Goal: Task Accomplishment & Management: Manage account settings

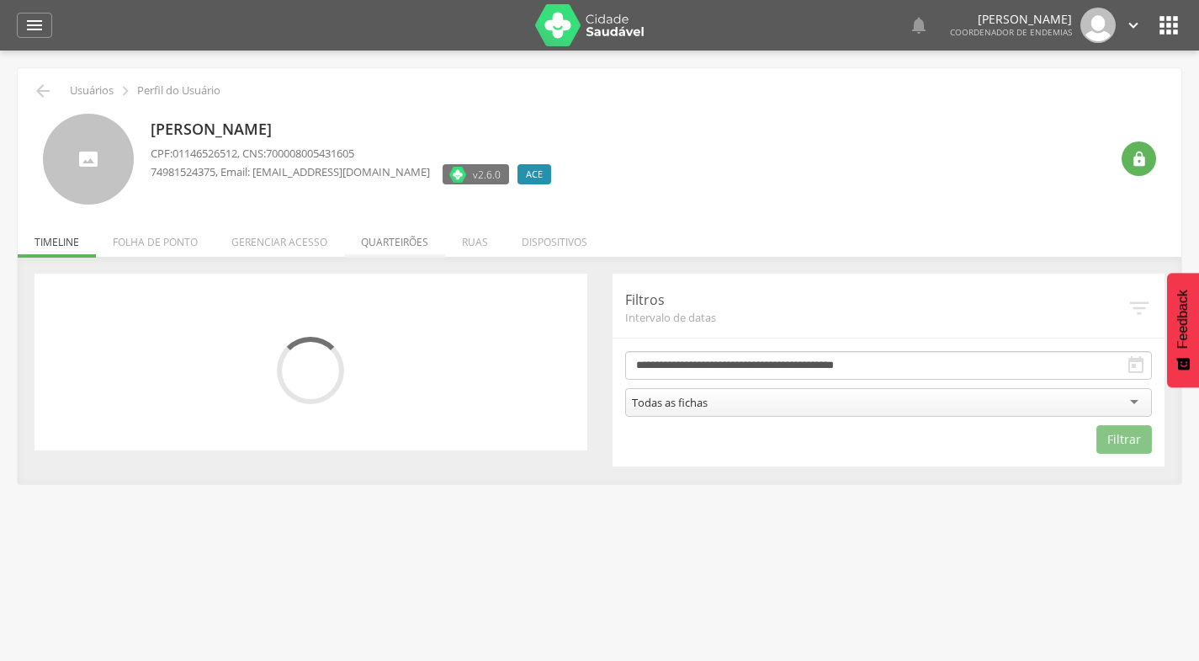
click at [396, 236] on li "Quarteirões" at bounding box center [394, 238] width 101 height 40
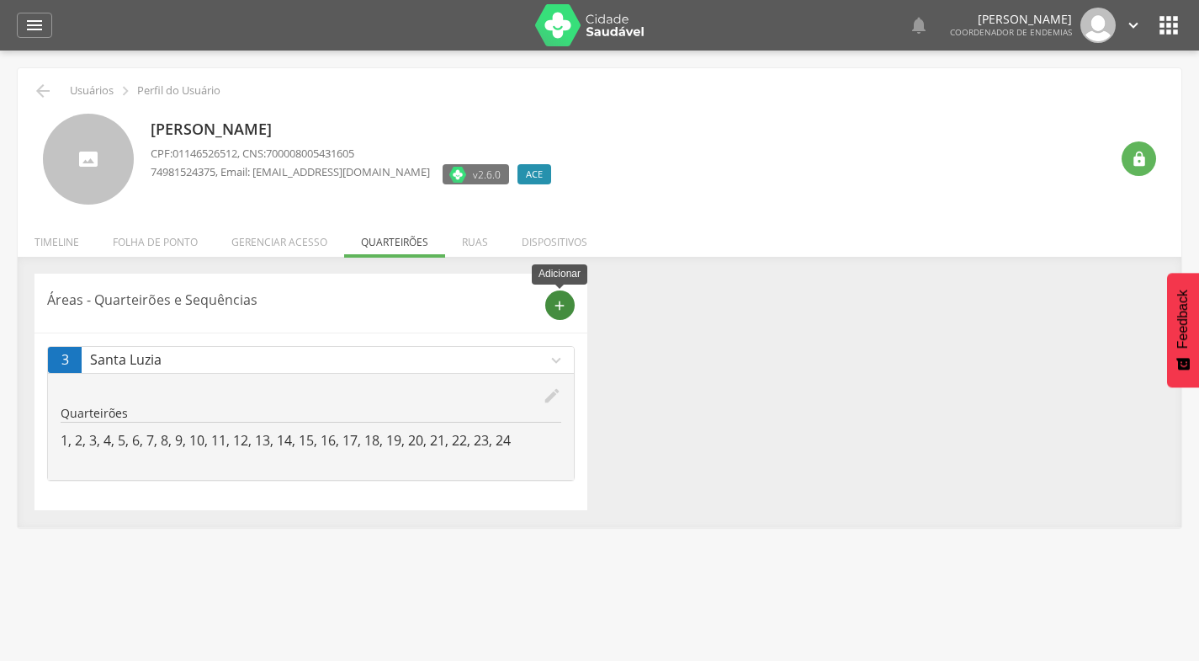
click at [558, 298] on icon "add" at bounding box center [559, 305] width 15 height 15
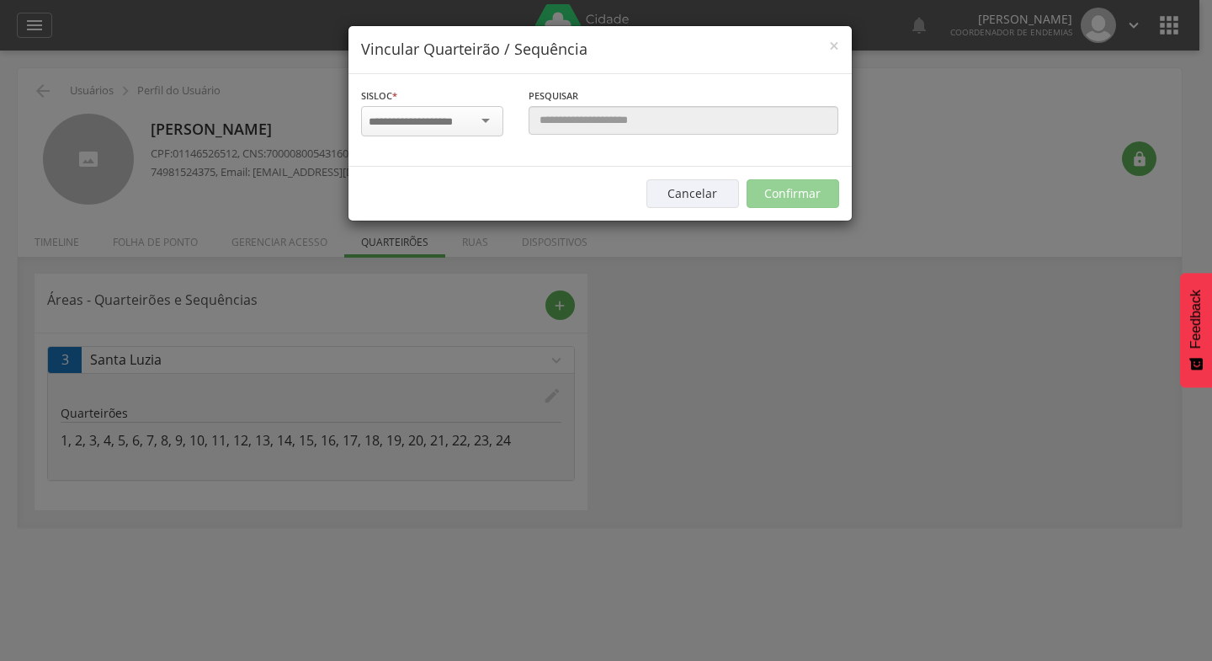
click at [489, 122] on div at bounding box center [432, 121] width 142 height 30
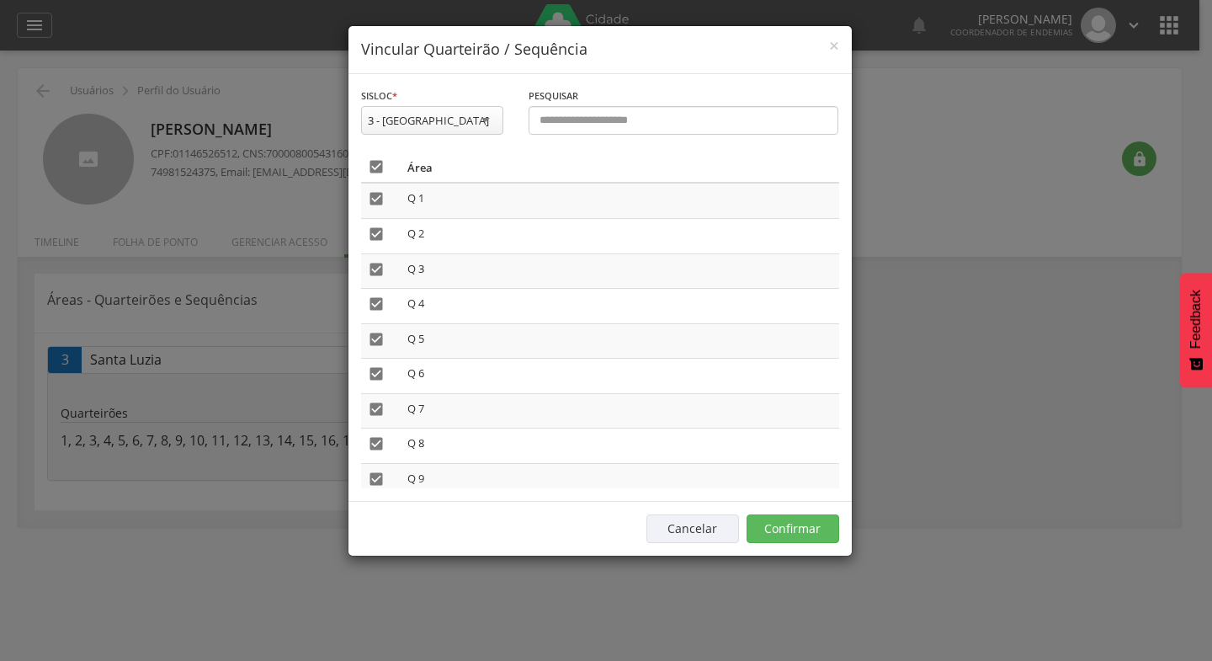
click at [484, 121] on div "3 - [GEOGRAPHIC_DATA]" at bounding box center [432, 120] width 142 height 29
click at [377, 199] on icon "" at bounding box center [376, 198] width 17 height 17
click at [377, 235] on icon "" at bounding box center [376, 234] width 17 height 17
click at [375, 268] on icon "" at bounding box center [376, 269] width 17 height 17
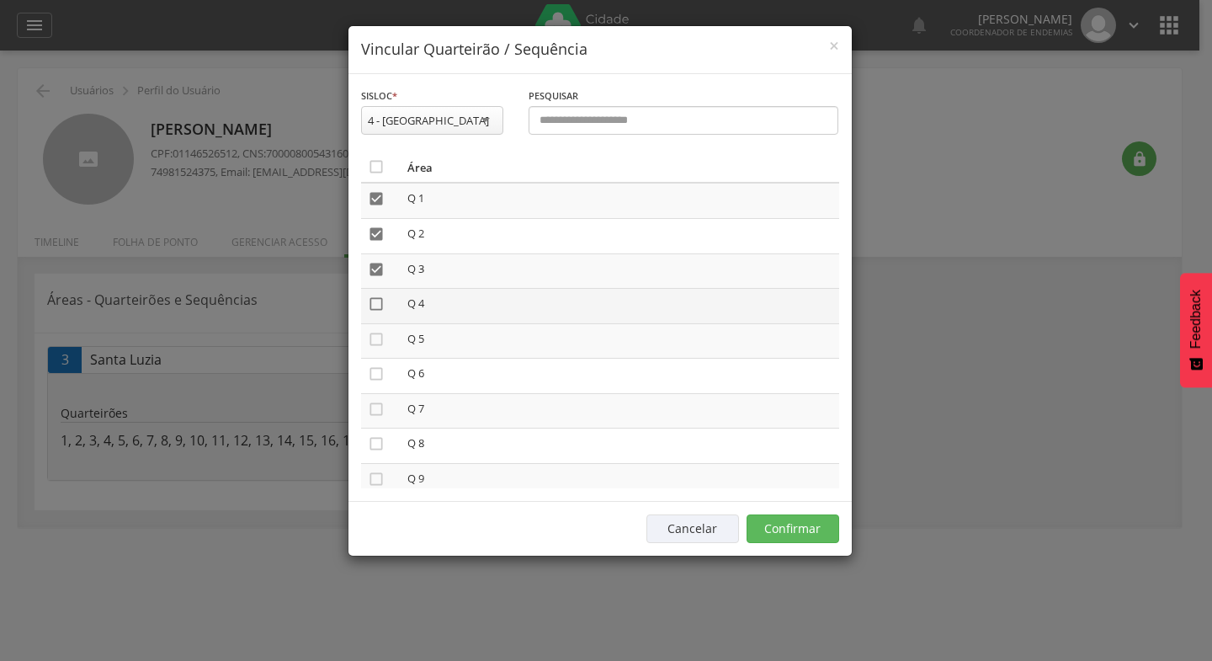
click at [378, 302] on icon "" at bounding box center [376, 303] width 17 height 17
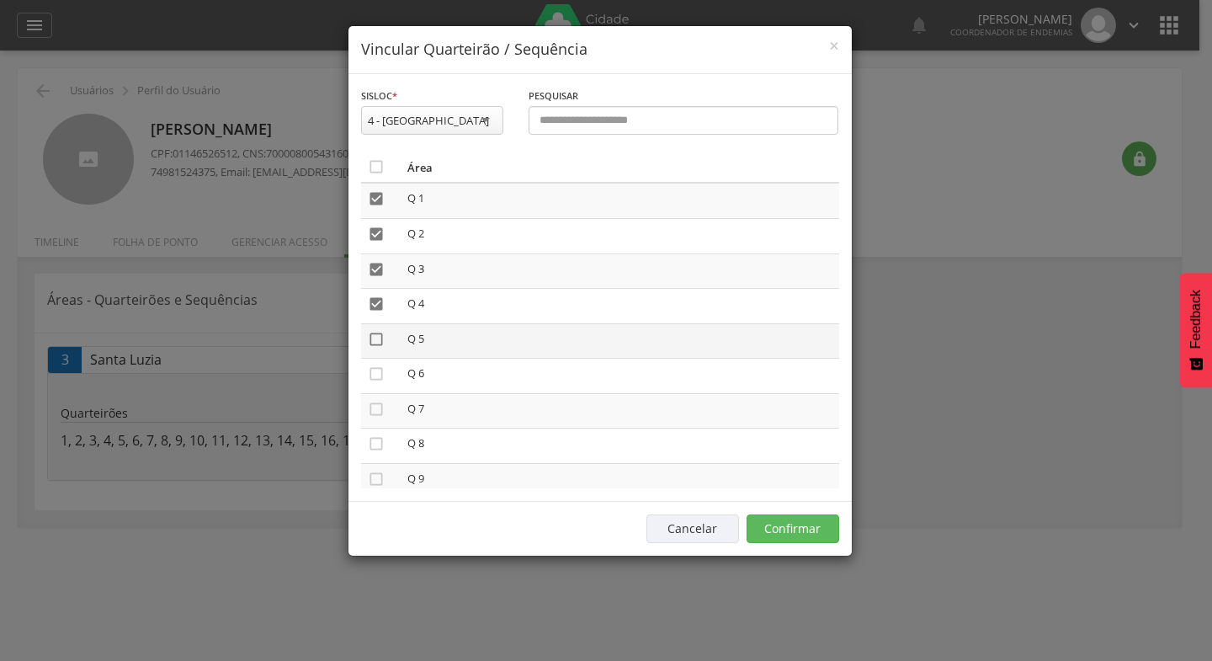
click at [377, 339] on icon "" at bounding box center [376, 339] width 17 height 17
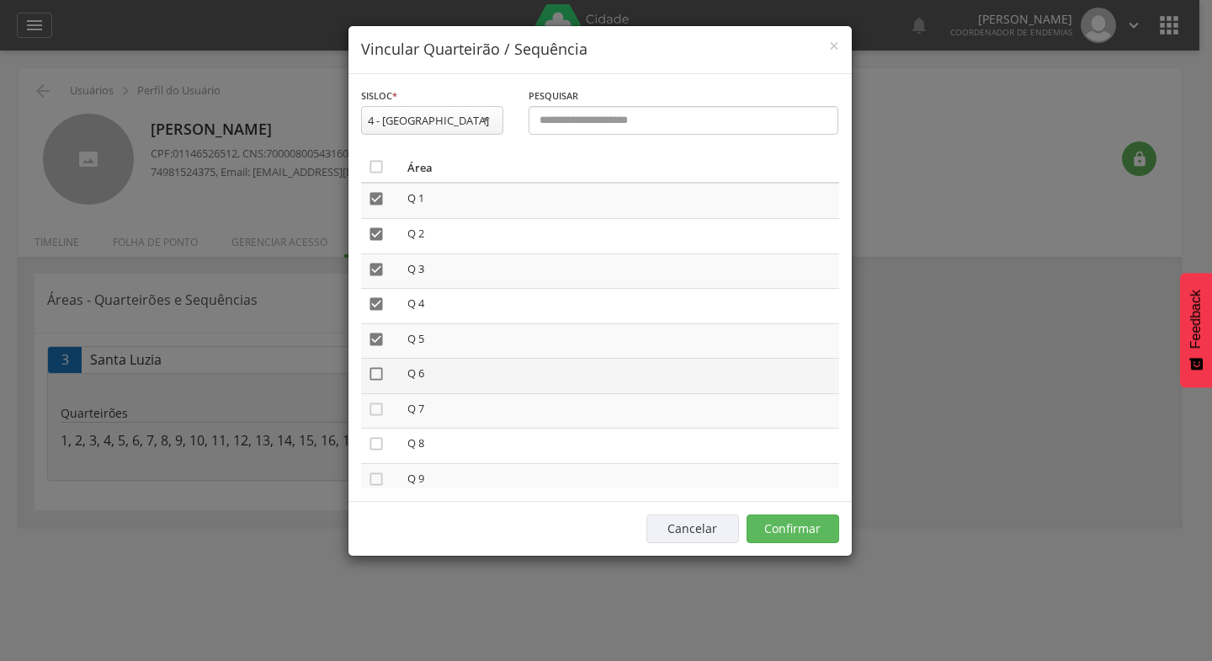
click at [377, 376] on icon "" at bounding box center [376, 373] width 17 height 17
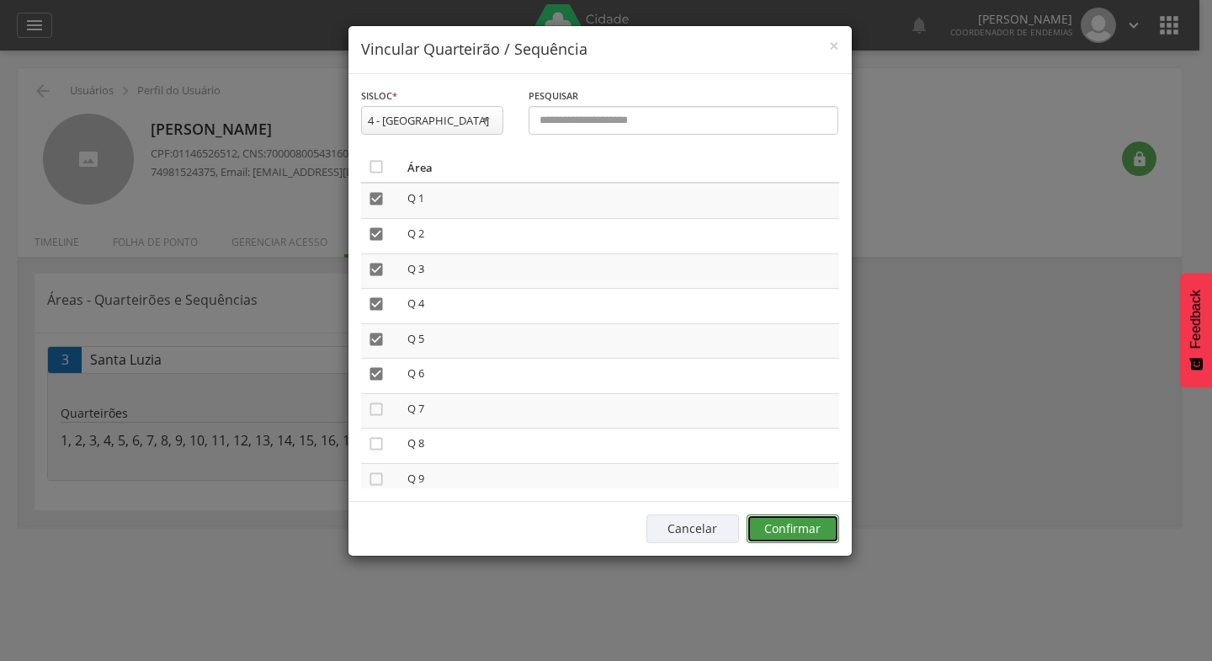
click at [790, 526] on button "Confirmar" at bounding box center [792, 528] width 93 height 29
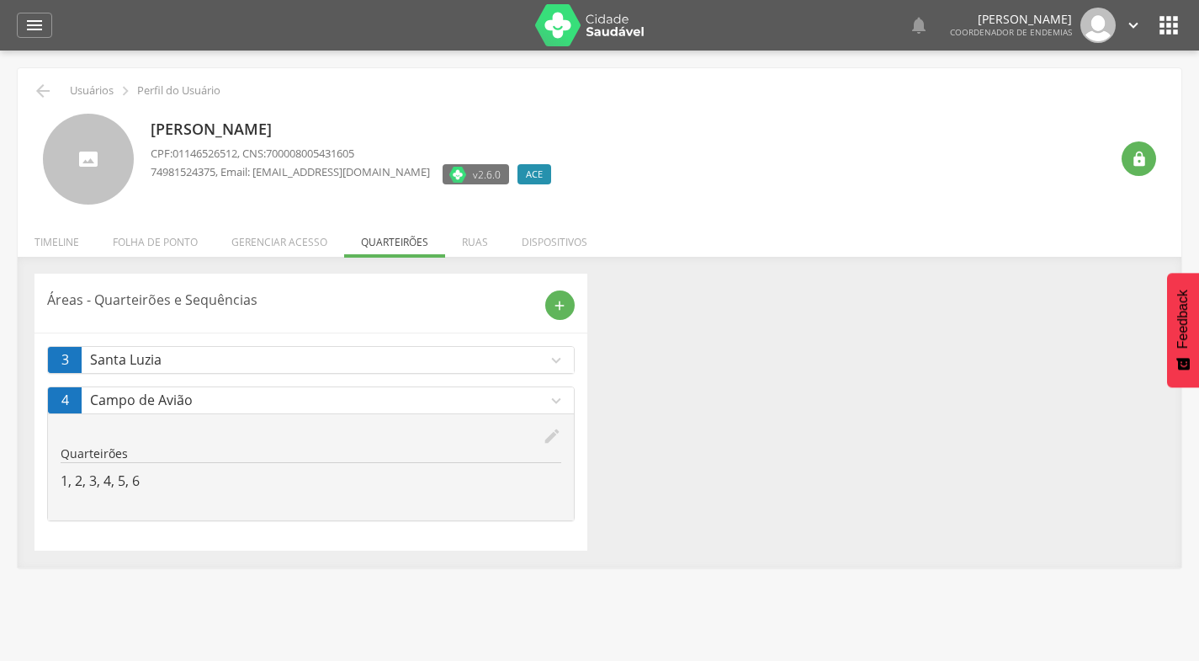
click at [1167, 28] on icon "" at bounding box center [1168, 25] width 27 height 27
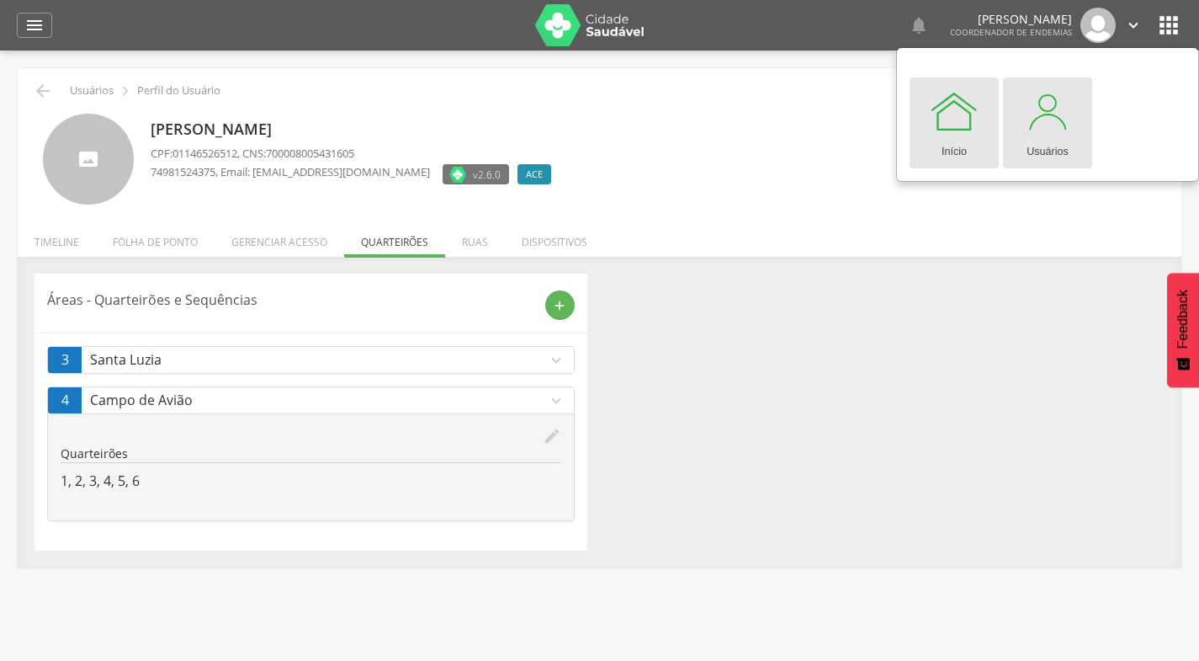
click at [1062, 127] on div at bounding box center [1047, 111] width 50 height 50
